Goal: Task Accomplishment & Management: Use online tool/utility

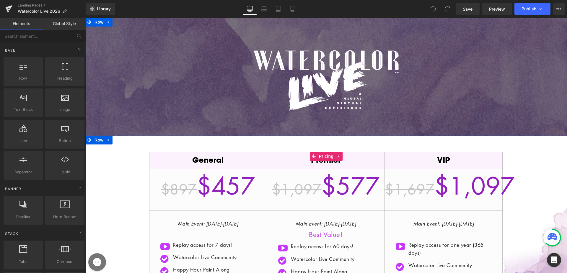
click at [211, 160] on h2 "General" at bounding box center [207, 160] width 117 height 11
click at [327, 157] on span "Pricing" at bounding box center [326, 156] width 18 height 9
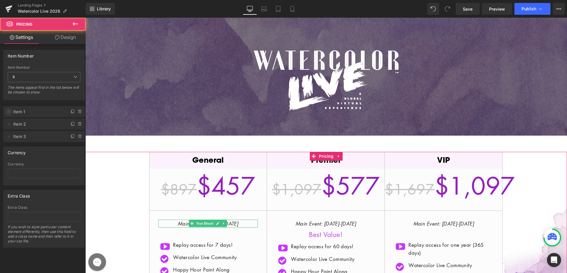
click at [10, 113] on icon at bounding box center [8, 112] width 5 height 5
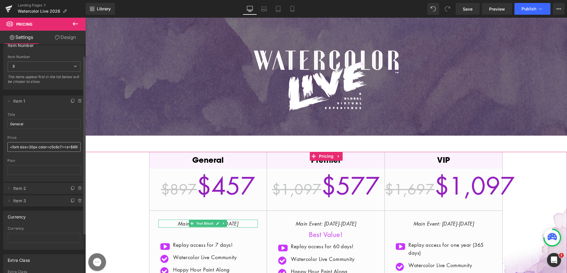
scroll to position [19, 0]
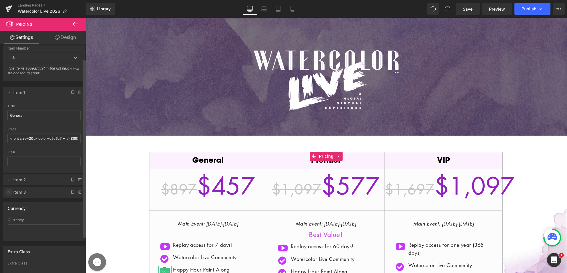
click at [11, 192] on span at bounding box center [8, 192] width 7 height 7
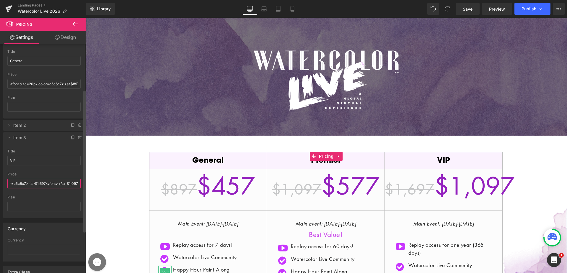
scroll to position [0, 39]
drag, startPoint x: 68, startPoint y: 186, endPoint x: 77, endPoint y: 185, distance: 8.6
click at [77, 185] on input "<font size=20px color=c5c6c7><s>$1,697</font></s> $1,097" at bounding box center [43, 184] width 73 height 10
click at [71, 184] on input "<font size=20px color=c5c6c7><s>$1,697</font></s> $1,097" at bounding box center [43, 184] width 73 height 10
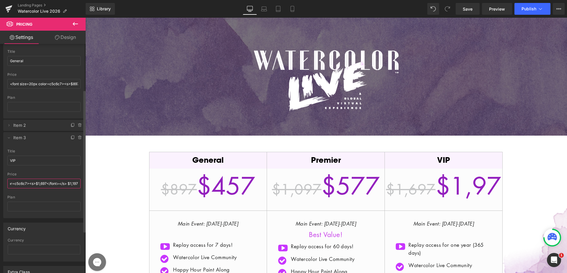
scroll to position [0, 37]
click at [64, 172] on div "price" at bounding box center [43, 174] width 73 height 4
click at [61, 183] on input "<font size=20px color=c5c6c7><s>$1,697</font></s> $1,197" at bounding box center [43, 184] width 73 height 10
drag, startPoint x: 50, startPoint y: 185, endPoint x: 10, endPoint y: 185, distance: 40.4
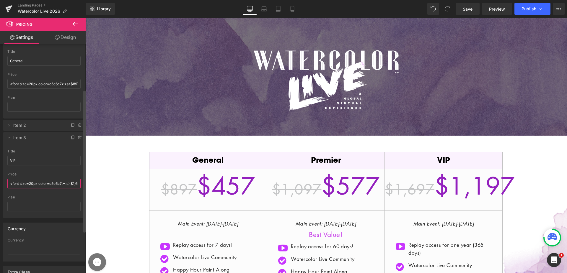
click at [10, 185] on input "<font size=20px color=c5c6c7><s>$1,697</font></s> $1,197" at bounding box center [43, 184] width 73 height 10
click at [37, 185] on input "<font size=20px color=c5c6c7><s>$1,697</font></s> $1,197" at bounding box center [43, 184] width 73 height 10
drag, startPoint x: 58, startPoint y: 185, endPoint x: 77, endPoint y: 185, distance: 19.2
click at [77, 185] on input "<font size=20px color=c5c6c7><s>$1,697</font></s> $1,197" at bounding box center [43, 184] width 73 height 10
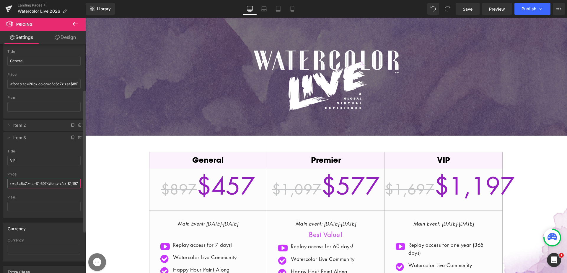
click at [75, 185] on input "<font size=20px color=c5c6c7><s>$1,697</font></s> $1,197" at bounding box center [43, 184] width 73 height 10
click at [39, 183] on input "<font size=20px color=c5c6c7><s>$1,697</font></s> $1,197" at bounding box center [43, 184] width 73 height 10
type input "<font size=20px color=c5c6c7><s>$1,797</font></s> $1,197"
click at [9, 125] on icon at bounding box center [8, 125] width 5 height 5
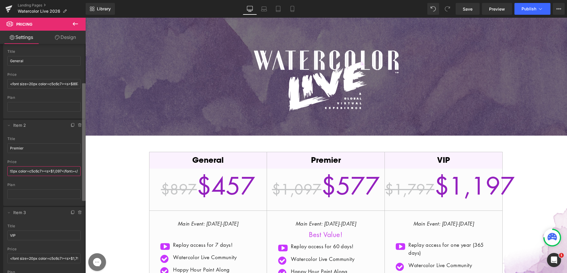
scroll to position [0, 36]
drag, startPoint x: 68, startPoint y: 170, endPoint x: 84, endPoint y: 171, distance: 15.7
click at [84, 171] on div "Item Number 4 3 2 1 Item Number 3 4 3 2 1 The items appear first in the list be…" at bounding box center [43, 160] width 86 height 232
click at [56, 171] on input "<font size=20px color=c5c6c7><s>$1,097</font></s> $577" at bounding box center [43, 172] width 73 height 10
click at [70, 171] on input "<font size=20px color=c5c6c7><s>$1,097</font></s> $577" at bounding box center [43, 172] width 73 height 10
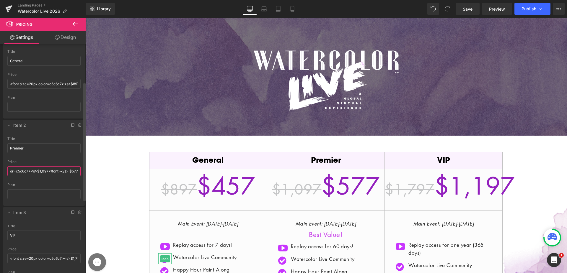
click at [61, 169] on input "<font size=20px color=c5c6c7><s>$1,097</font></s> $577" at bounding box center [43, 172] width 73 height 10
drag, startPoint x: 44, startPoint y: 170, endPoint x: 41, endPoint y: 170, distance: 3.5
click at [41, 170] on input "<font size=20px color=c5c6c7><s>$1,097</font></s> $577" at bounding box center [43, 172] width 73 height 10
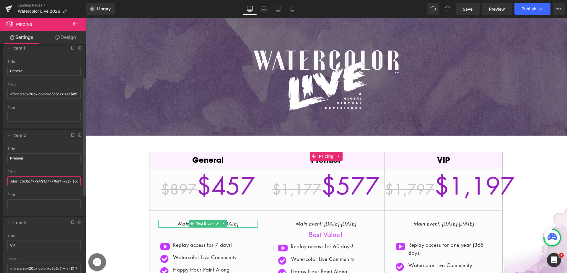
scroll to position [25, 0]
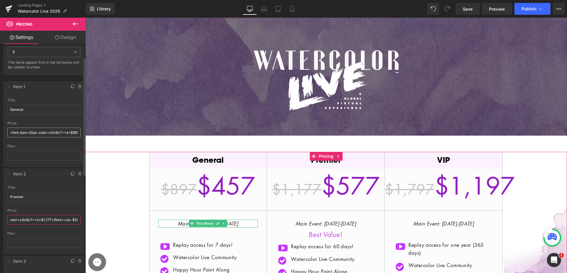
type input "<font size=20px color=c5c6c7><s>$1,177</font></s> $577"
click at [77, 134] on input "<font size=20px color=c5c6c7><s>$897</font></s> $457" at bounding box center [43, 133] width 73 height 10
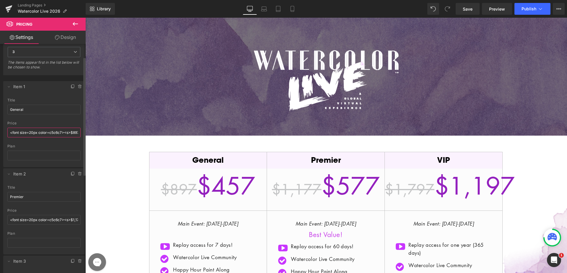
scroll to position [0, 34]
drag, startPoint x: 71, startPoint y: 133, endPoint x: 79, endPoint y: 132, distance: 8.1
click at [79, 132] on div "General title General <font size=20px color=c5c6c7><s>$897</font></s> $457 pric…" at bounding box center [43, 132] width 81 height 69
click at [62, 131] on input "<font size=20px color=c5c6c7><s>$897</font></s> $457" at bounding box center [43, 133] width 73 height 10
click at [43, 131] on input "<font size=20px color=c5c6c7><s>$897</font></s> $457" at bounding box center [43, 133] width 73 height 10
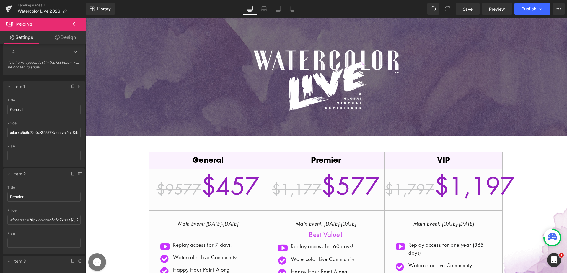
scroll to position [0, 0]
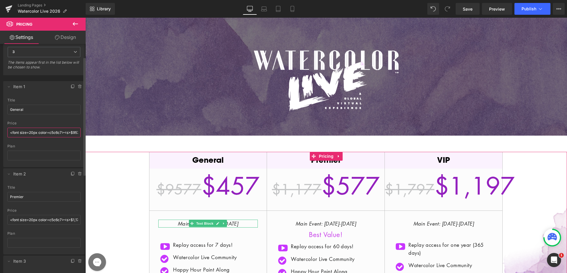
click at [75, 132] on input "<font size=20px color=c5c6c7><s>$9577</font></s> $457" at bounding box center [43, 133] width 73 height 10
click at [77, 132] on input "<font size=20px color=c5c6c7><s>$9577</font></s> $457" at bounding box center [43, 133] width 73 height 10
click at [75, 133] on input "<font size=20px color=c5c6c7><s>$9577</font></s> $457" at bounding box center [43, 133] width 73 height 10
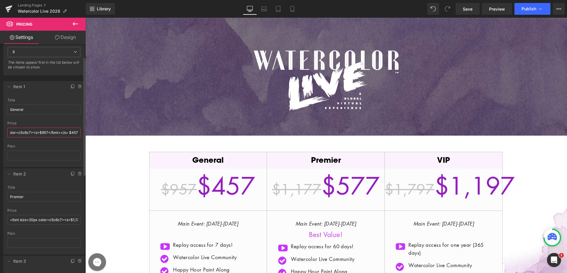
scroll to position [0, 34]
type input "<font size=20px color=c5c6c7><s>$957</font></s> $457"
click at [523, 9] on span "Publish" at bounding box center [528, 8] width 15 height 5
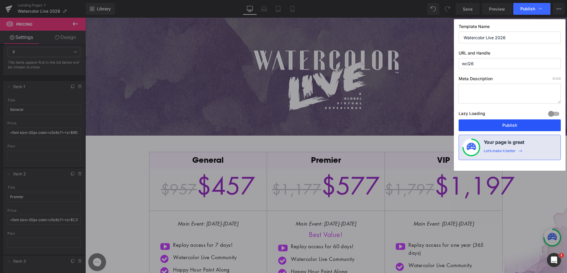
click at [494, 128] on button "Publish" at bounding box center [509, 126] width 102 height 12
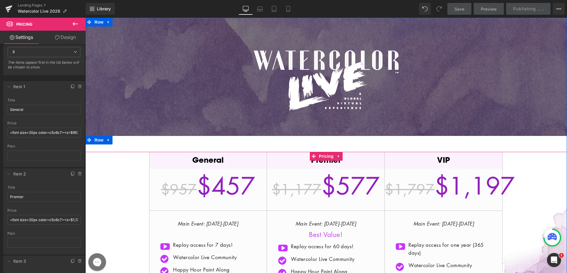
scroll to position [187, 0]
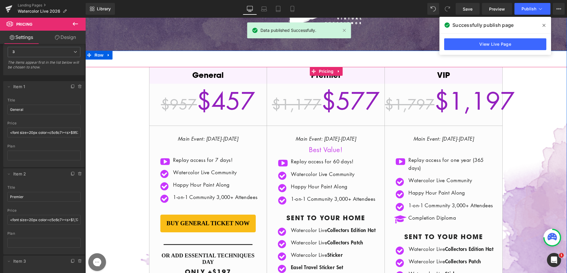
scroll to position [75, 0]
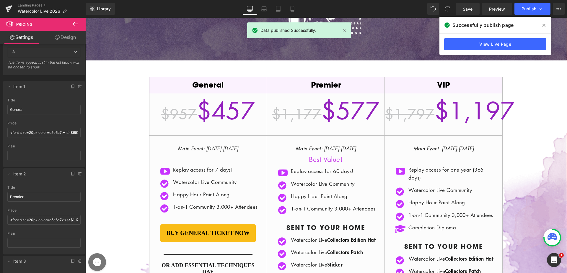
click at [466, 59] on div "Image Video Bg" at bounding box center [326, 1] width 482 height 118
click at [478, 47] on link "View Live Page" at bounding box center [495, 44] width 102 height 12
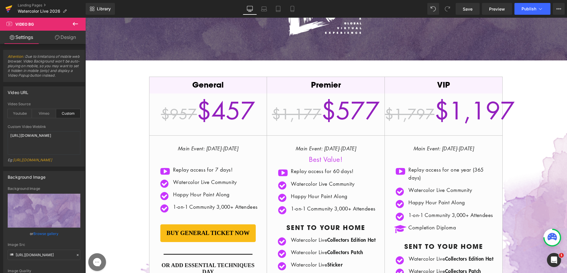
click at [11, 7] on icon at bounding box center [9, 7] width 7 height 4
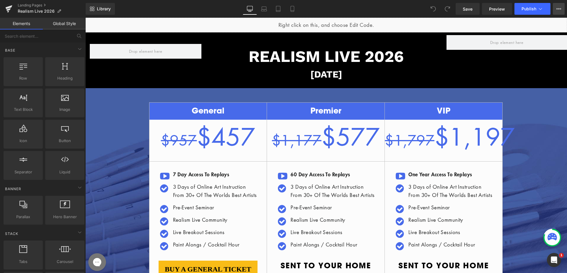
click at [557, 9] on icon at bounding box center [558, 8] width 5 height 5
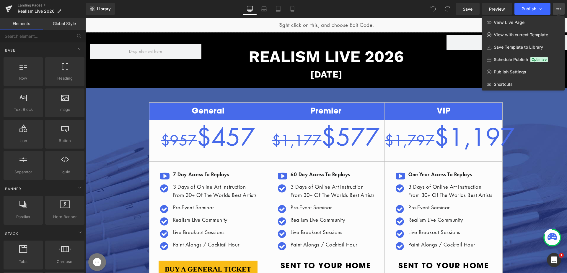
drag, startPoint x: 253, startPoint y: 115, endPoint x: 249, endPoint y: 121, distance: 7.3
click at [249, 121] on div at bounding box center [326, 146] width 482 height 256
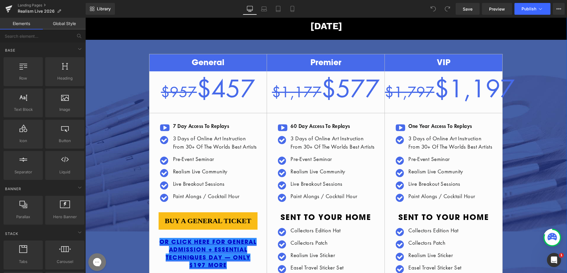
scroll to position [115, 0]
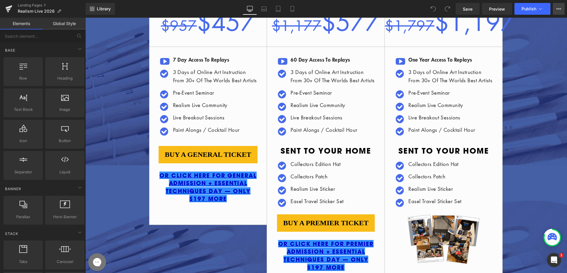
click at [558, 9] on icon at bounding box center [558, 8] width 1 height 1
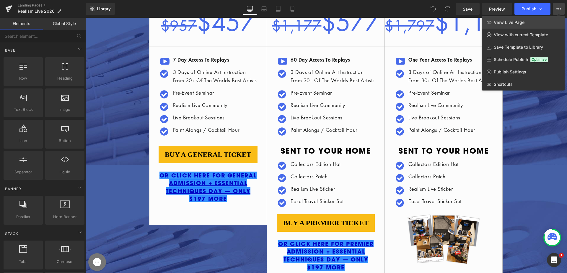
click at [514, 25] on span "View Live Page" at bounding box center [509, 22] width 31 height 5
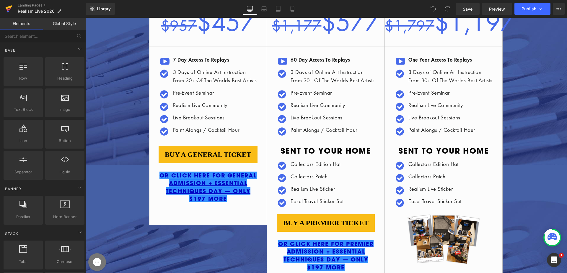
click at [8, 8] on icon at bounding box center [9, 7] width 7 height 4
